Goal: Task Accomplishment & Management: Manage account settings

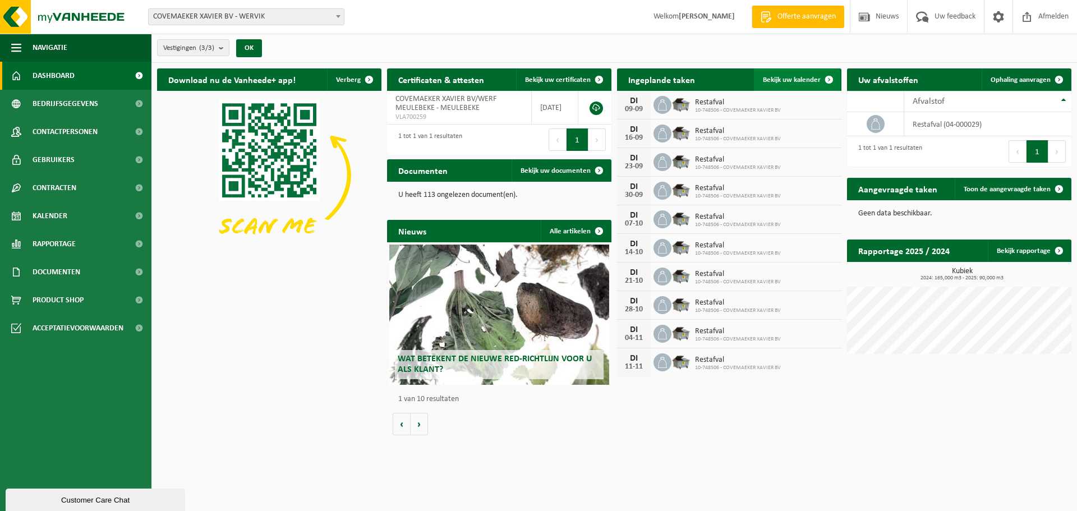
click at [814, 77] on span "Bekijk uw kalender" at bounding box center [792, 79] width 58 height 7
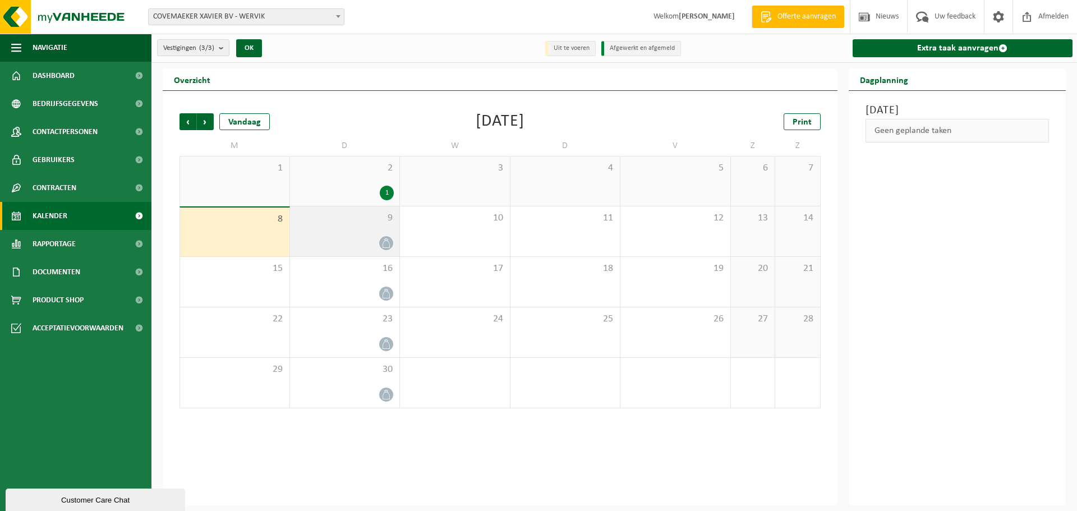
click at [382, 235] on div "9" at bounding box center [345, 231] width 110 height 50
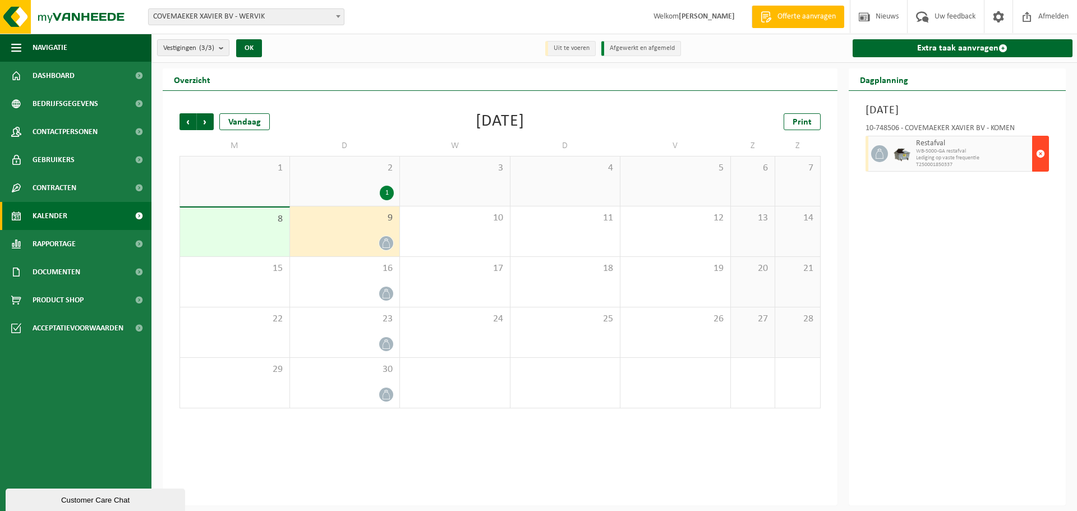
click at [1036, 157] on button "button" at bounding box center [1040, 154] width 17 height 36
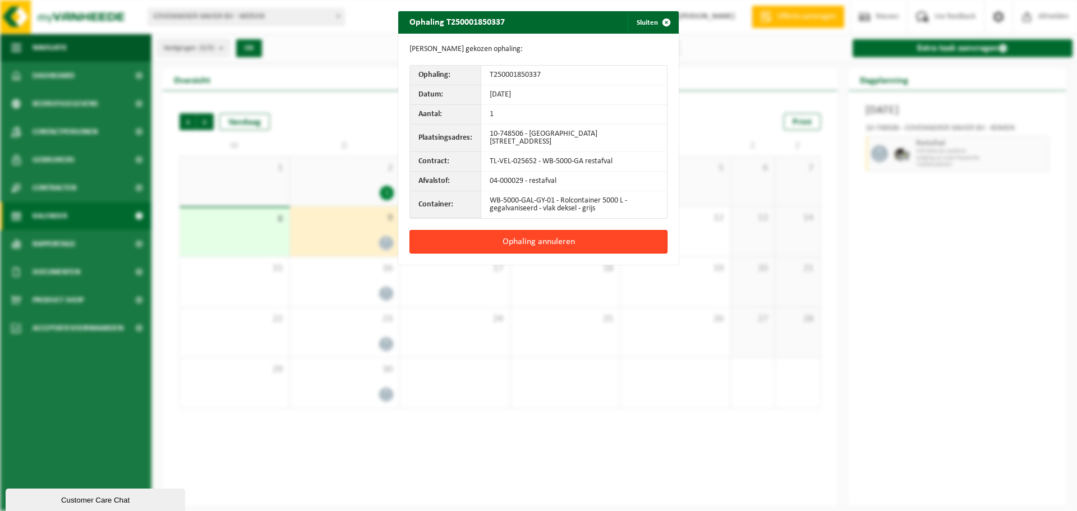
click at [540, 240] on button "Ophaling annuleren" at bounding box center [539, 242] width 258 height 24
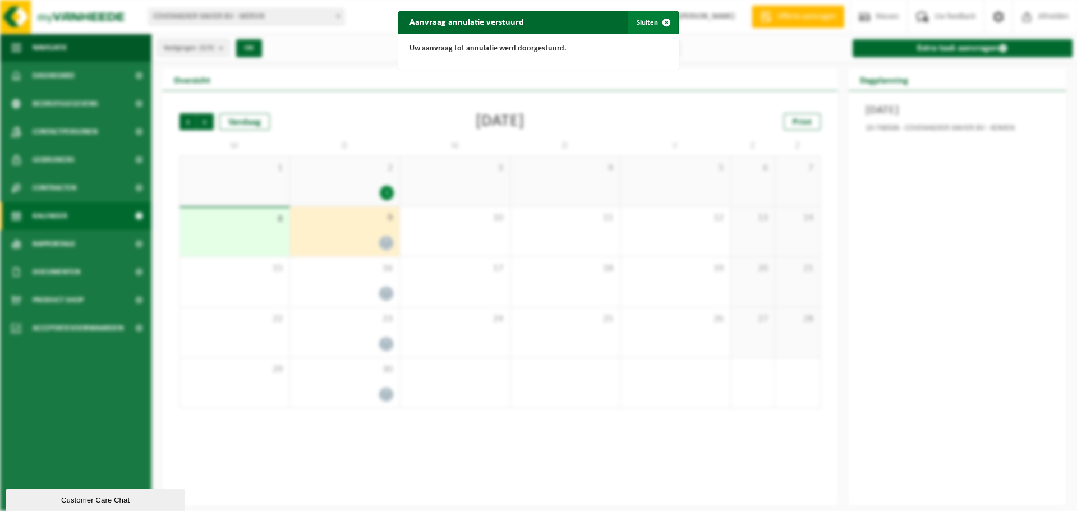
click at [642, 21] on button "Sluiten" at bounding box center [653, 22] width 50 height 22
